Goal: Navigation & Orientation: Understand site structure

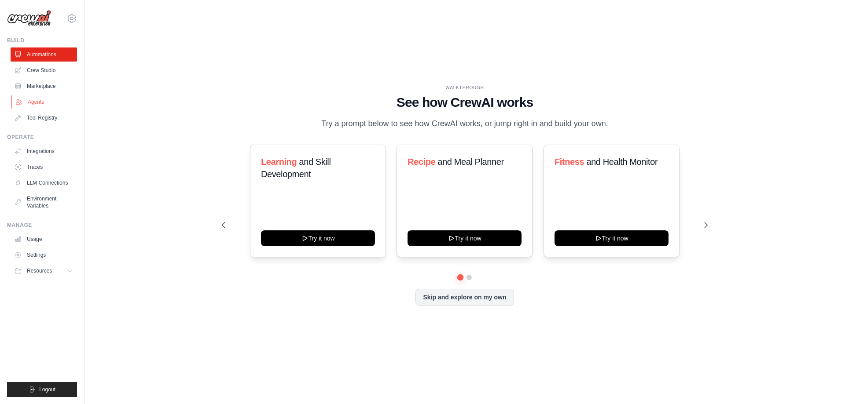
click at [36, 101] on link "Agents" at bounding box center [44, 102] width 66 height 14
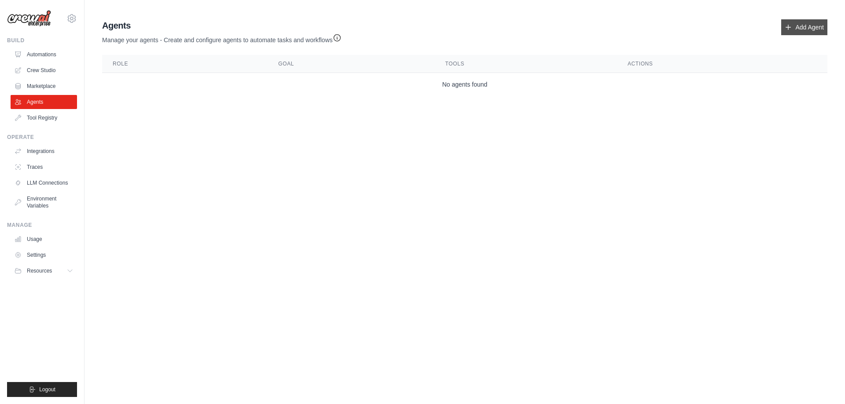
click at [801, 29] on link "Add Agent" at bounding box center [804, 27] width 46 height 16
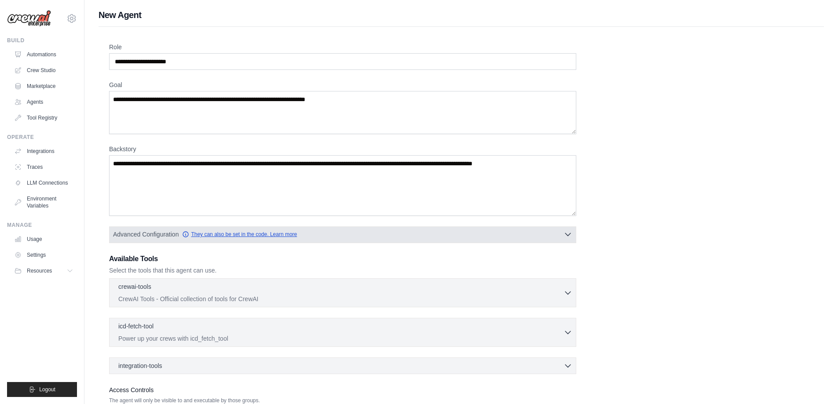
click at [242, 236] on link "They can also be set in the code. Learn more" at bounding box center [239, 234] width 115 height 7
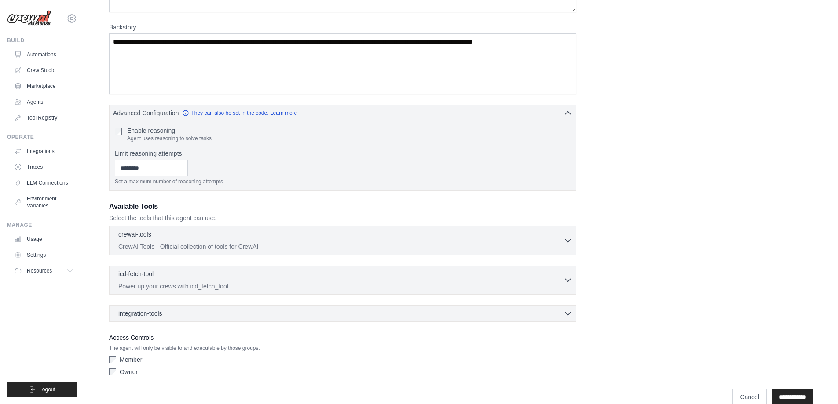
scroll to position [124, 0]
click at [565, 238] on icon "button" at bounding box center [568, 238] width 9 height 9
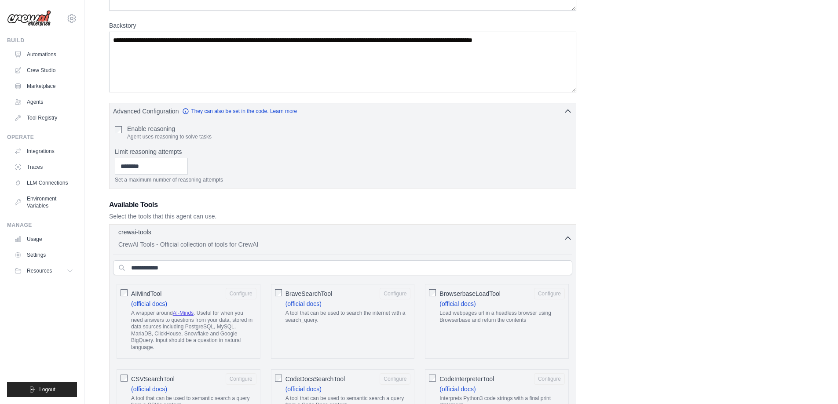
click at [565, 238] on icon "button" at bounding box center [568, 238] width 9 height 9
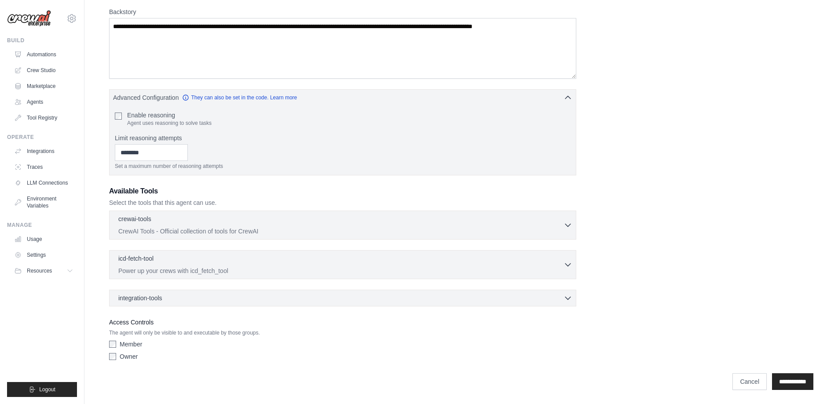
scroll to position [134, 0]
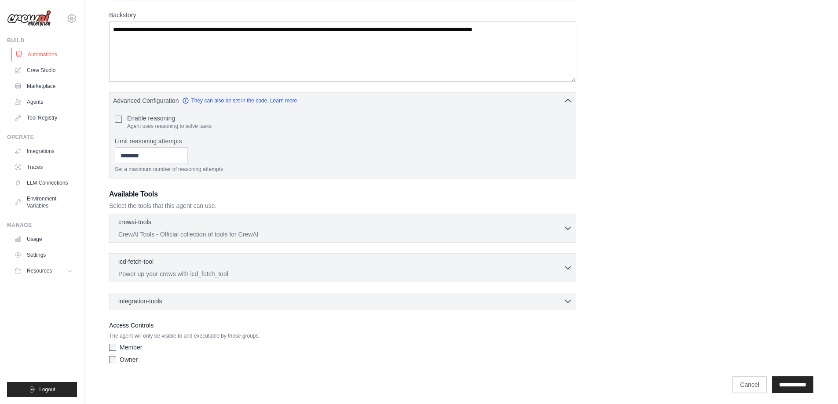
click at [44, 57] on link "Automations" at bounding box center [44, 55] width 66 height 14
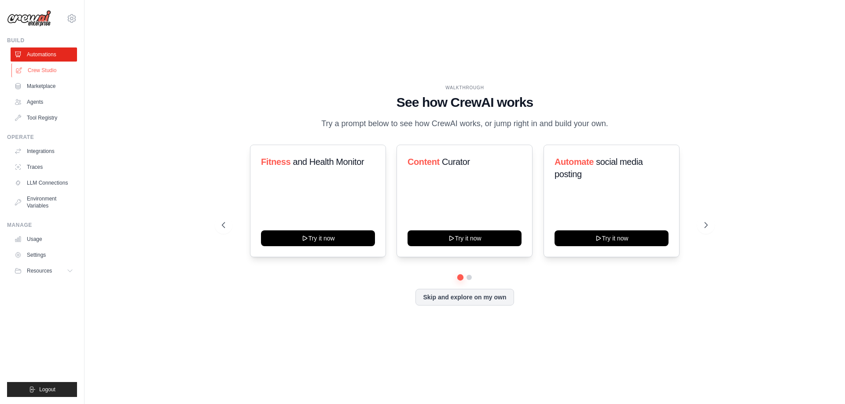
click at [42, 69] on link "Crew Studio" at bounding box center [44, 70] width 66 height 14
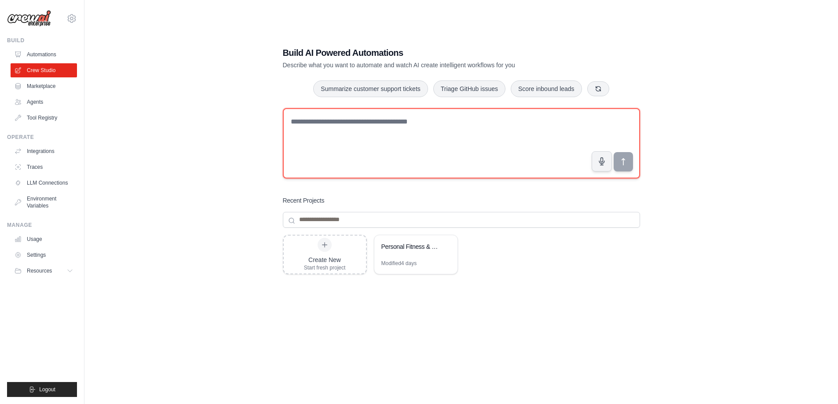
click at [428, 124] on textarea at bounding box center [461, 143] width 357 height 70
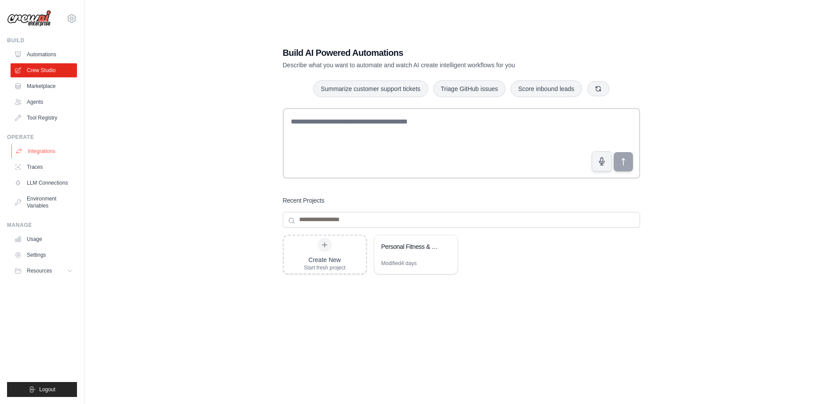
click at [45, 149] on link "Integrations" at bounding box center [44, 151] width 66 height 14
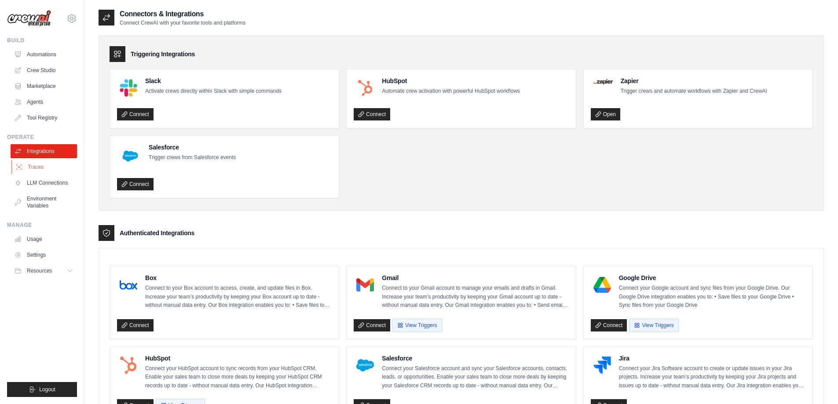
click at [36, 168] on link "Traces" at bounding box center [44, 167] width 66 height 14
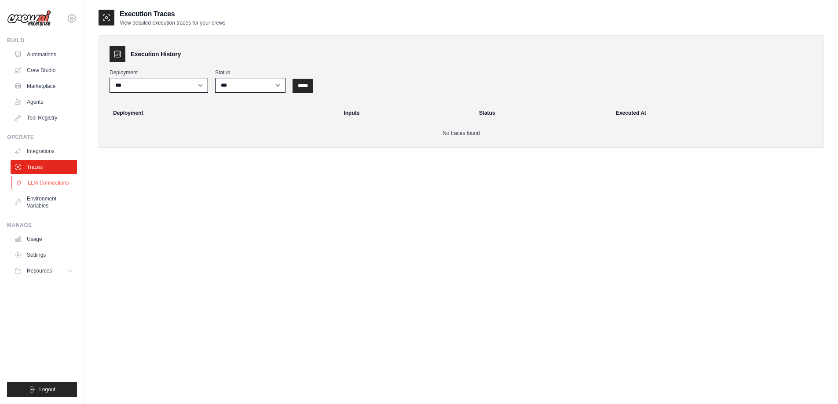
click at [44, 185] on link "LLM Connections" at bounding box center [44, 183] width 66 height 14
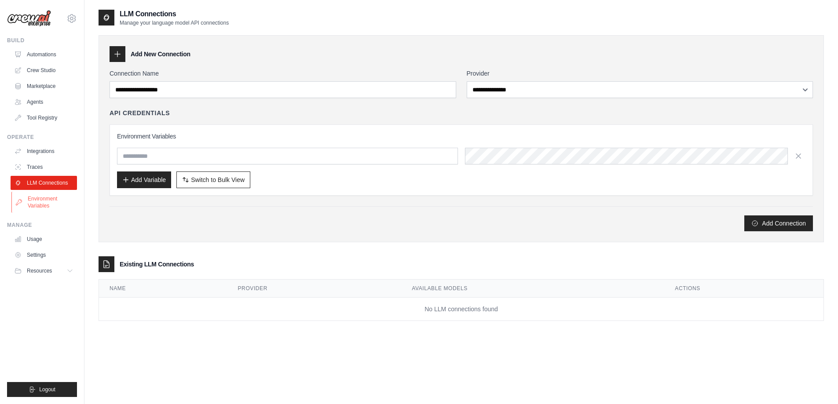
click at [38, 205] on link "Environment Variables" at bounding box center [44, 202] width 66 height 21
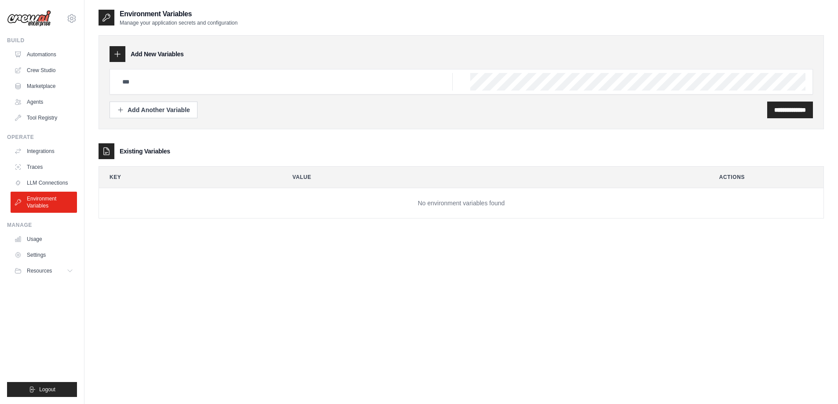
click at [44, 58] on link "Automations" at bounding box center [44, 55] width 66 height 14
